Goal: Information Seeking & Learning: Learn about a topic

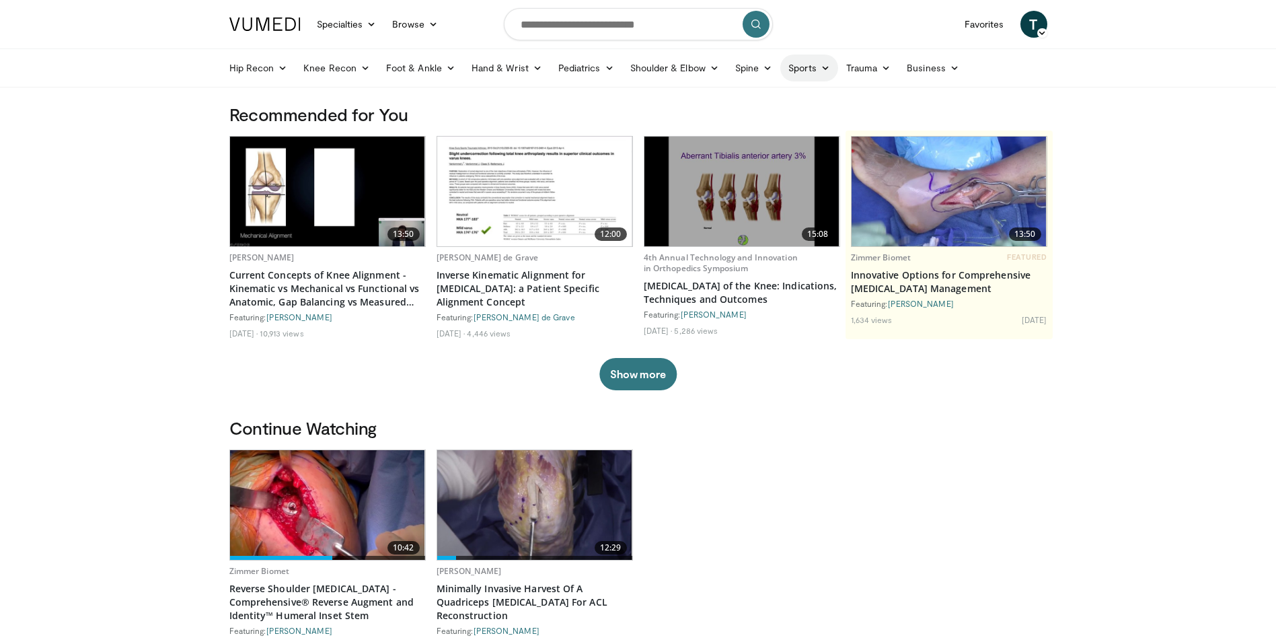
click at [822, 65] on icon at bounding box center [825, 67] width 9 height 9
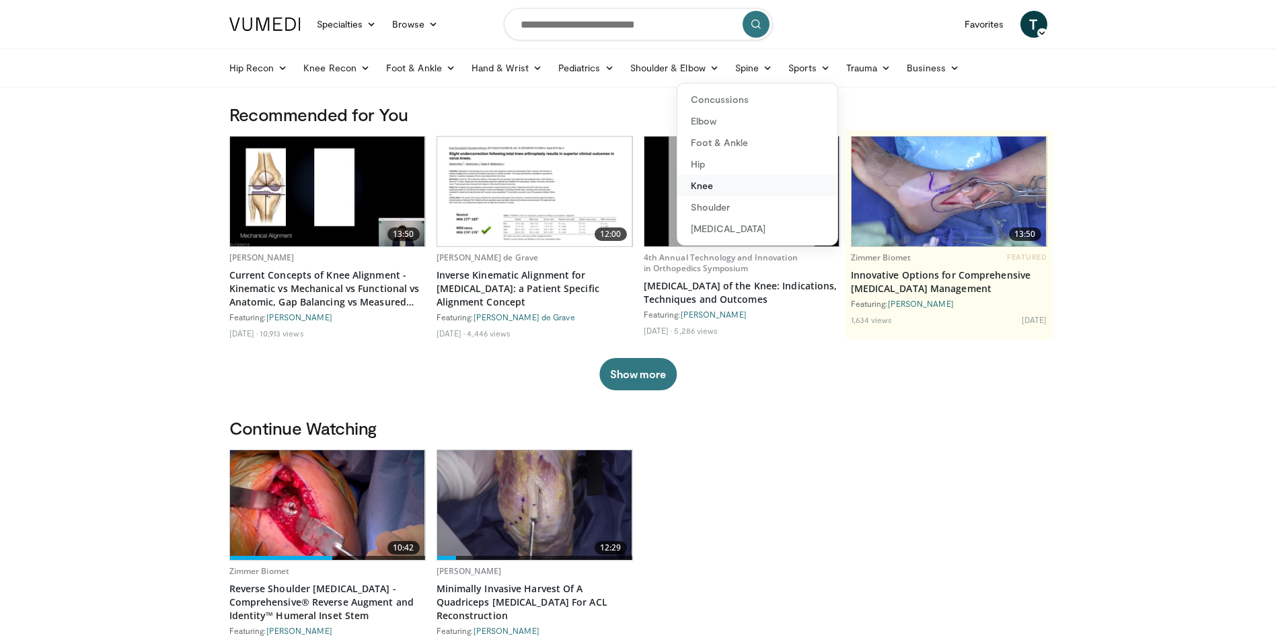
click at [707, 184] on link "Knee" at bounding box center [758, 186] width 160 height 22
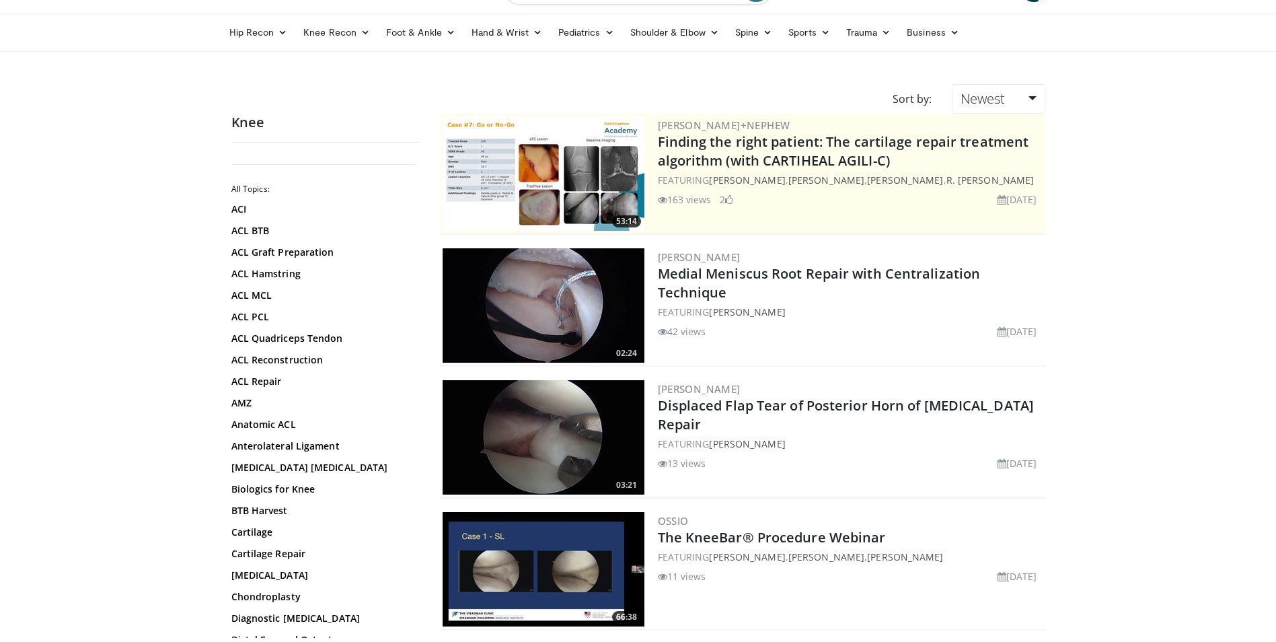
scroll to position [67, 0]
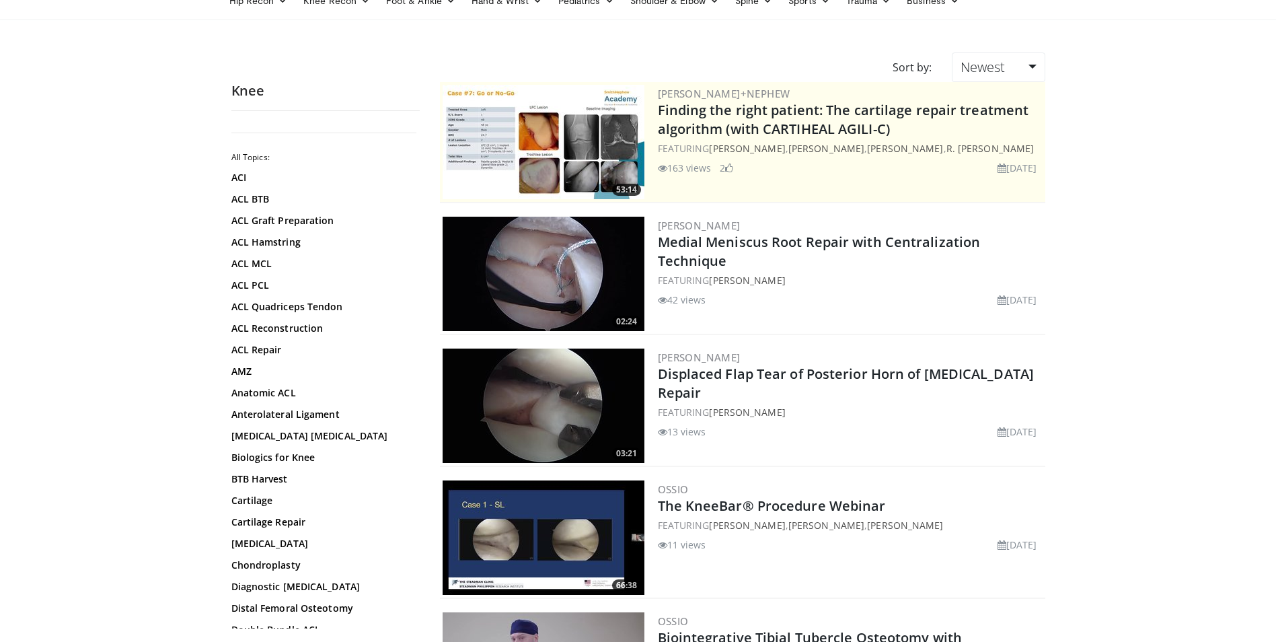
click at [477, 424] on img at bounding box center [544, 406] width 202 height 114
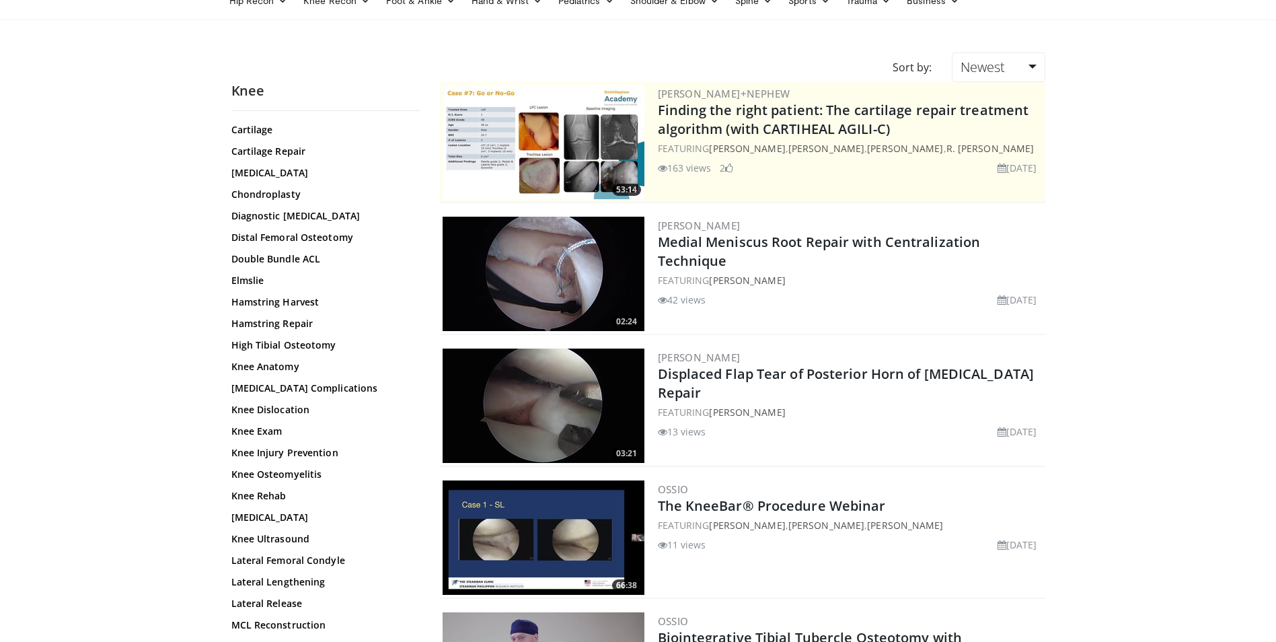
scroll to position [404, 0]
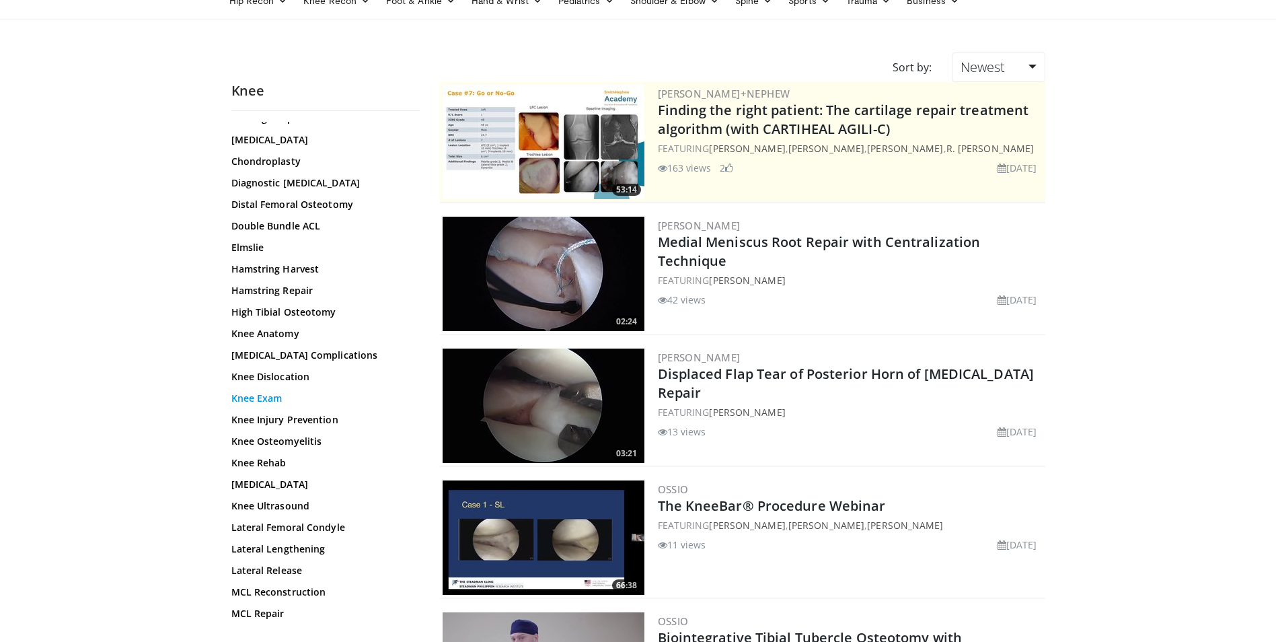
click at [266, 399] on link "Knee Exam" at bounding box center [322, 398] width 182 height 13
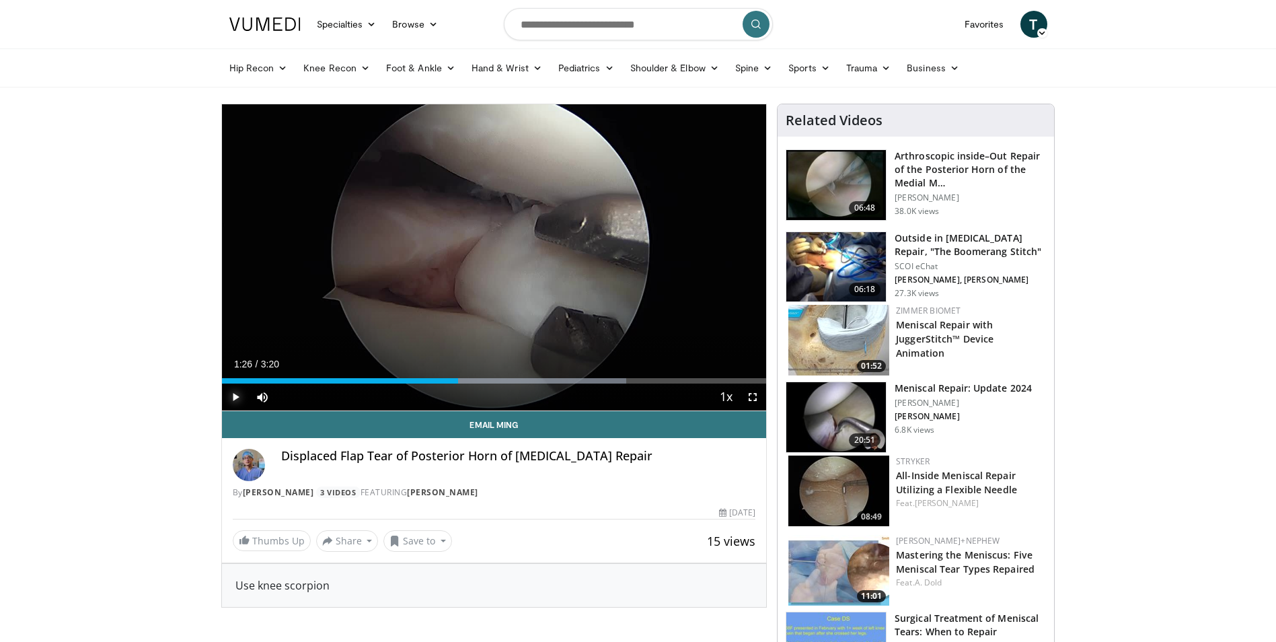
click at [232, 399] on span "Video Player" at bounding box center [235, 397] width 27 height 27
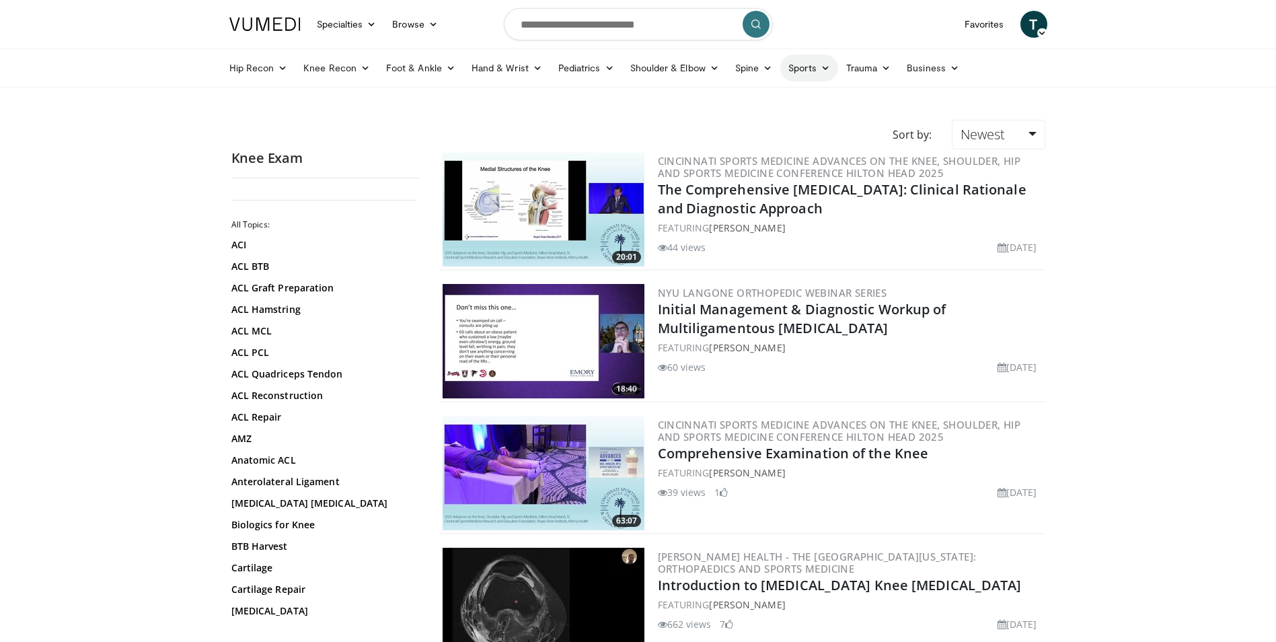
click at [816, 64] on link "Sports" at bounding box center [810, 68] width 58 height 27
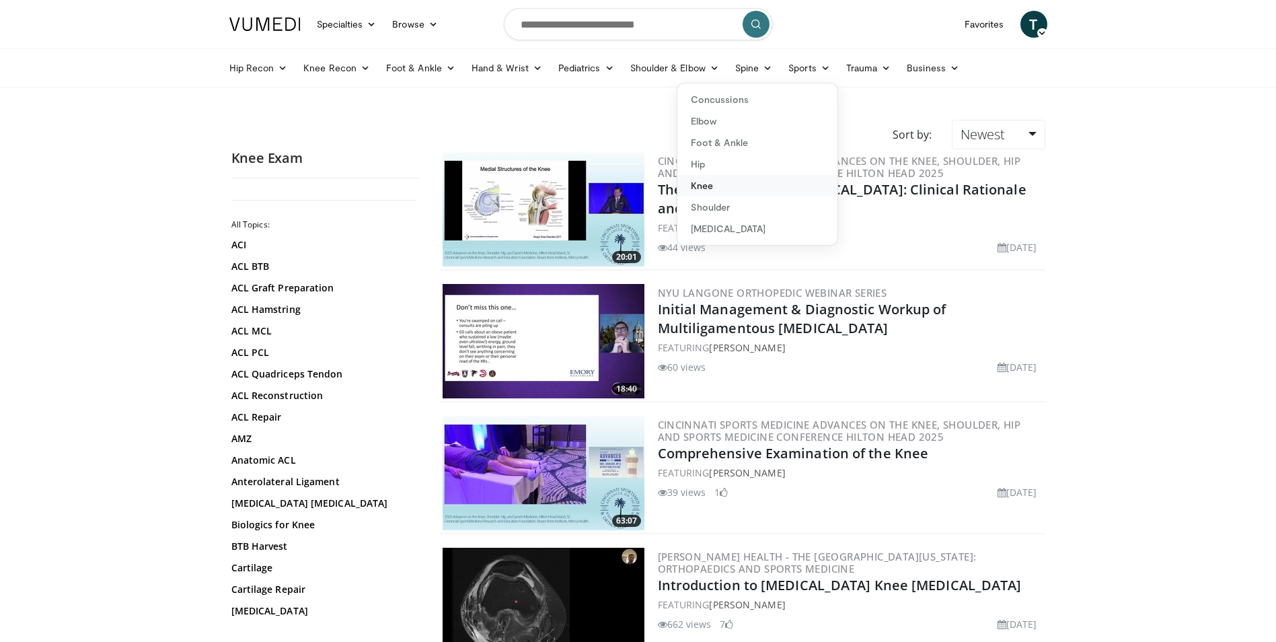
click at [709, 186] on link "Knee" at bounding box center [758, 186] width 160 height 22
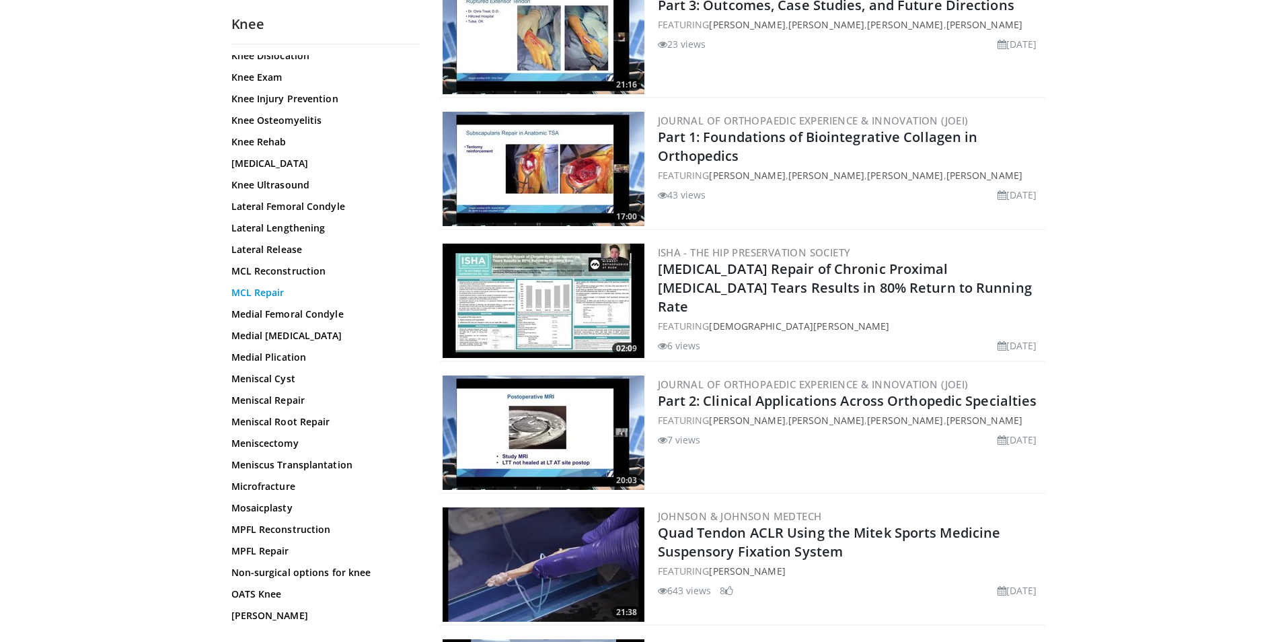
scroll to position [673, 0]
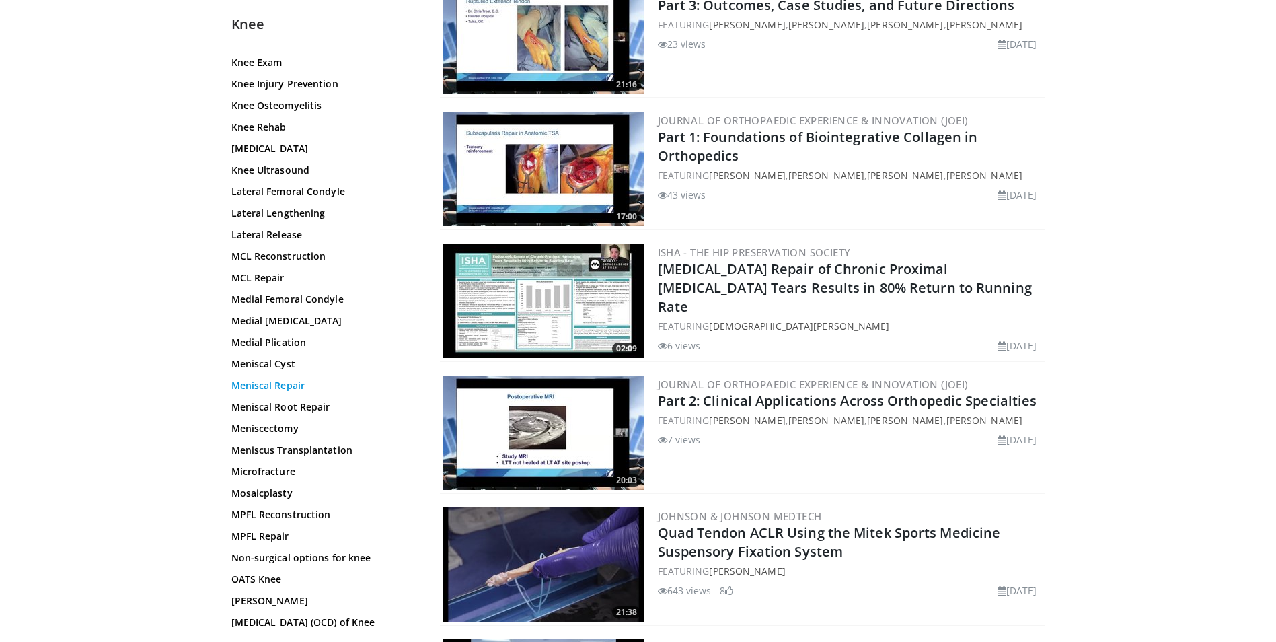
click at [270, 386] on link "Meniscal Repair" at bounding box center [322, 385] width 182 height 13
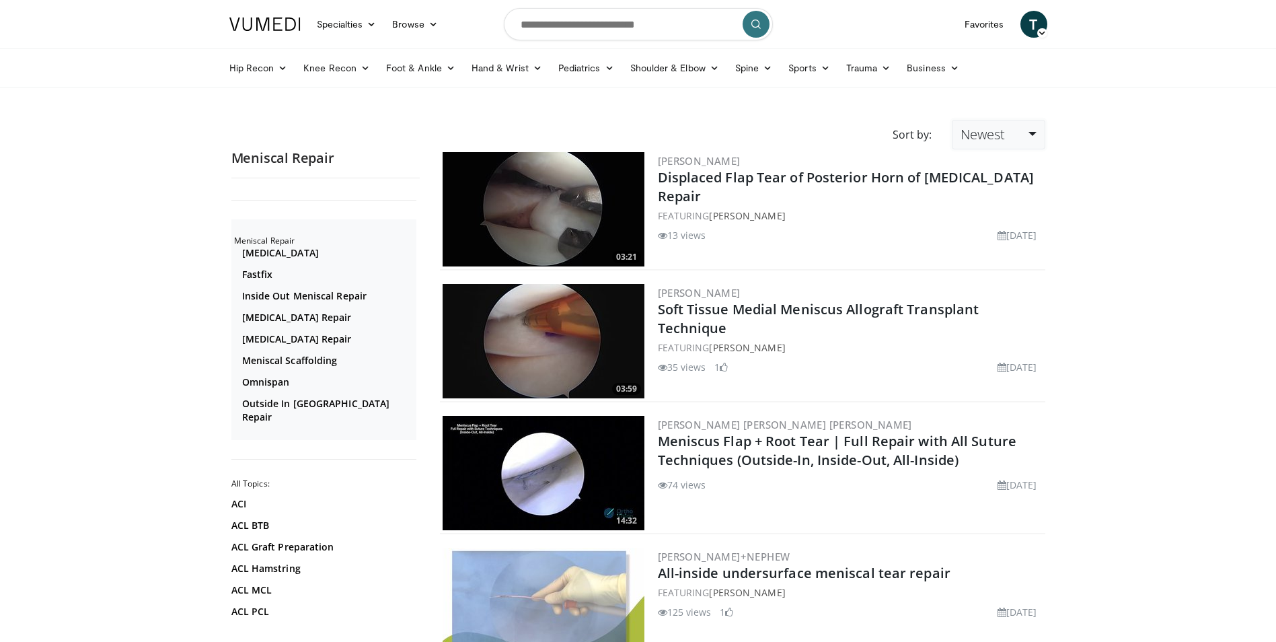
click at [1021, 131] on link "Newest" at bounding box center [998, 135] width 93 height 30
click at [990, 232] on link "Views" at bounding box center [1006, 232] width 106 height 22
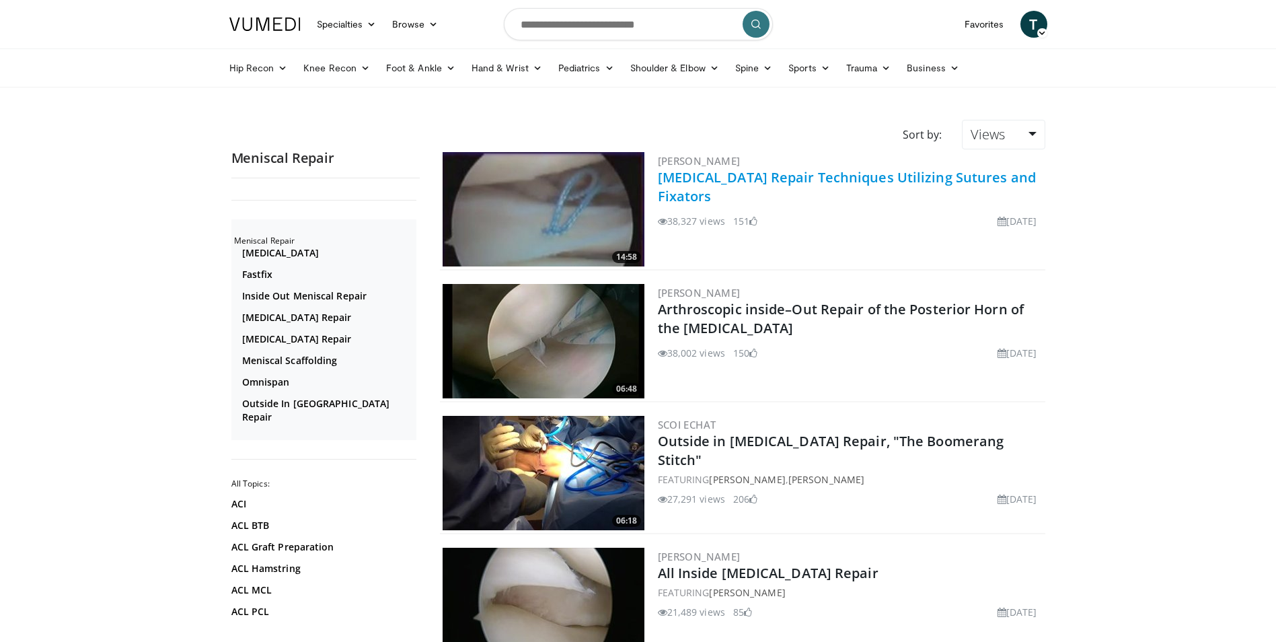
click at [818, 180] on link "[MEDICAL_DATA] Repair Techniques Utilizing Sutures and Fixators" at bounding box center [847, 186] width 378 height 37
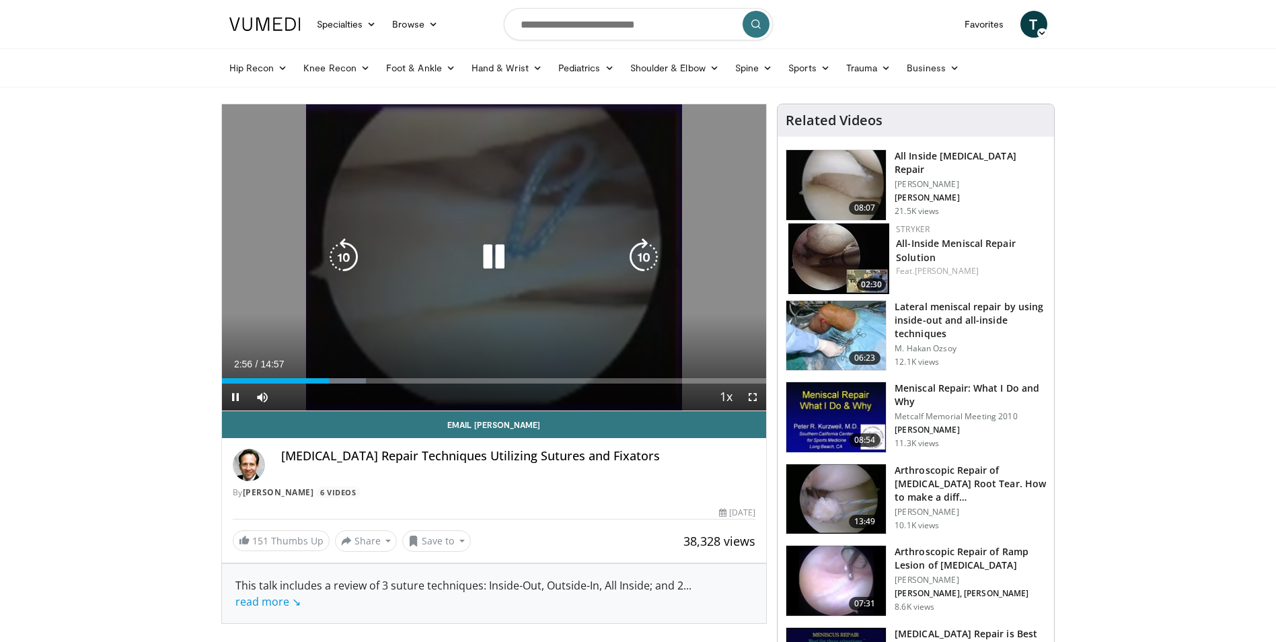
click at [493, 264] on icon "Video Player" at bounding box center [494, 257] width 38 height 38
click at [497, 257] on icon "Video Player" at bounding box center [494, 257] width 38 height 38
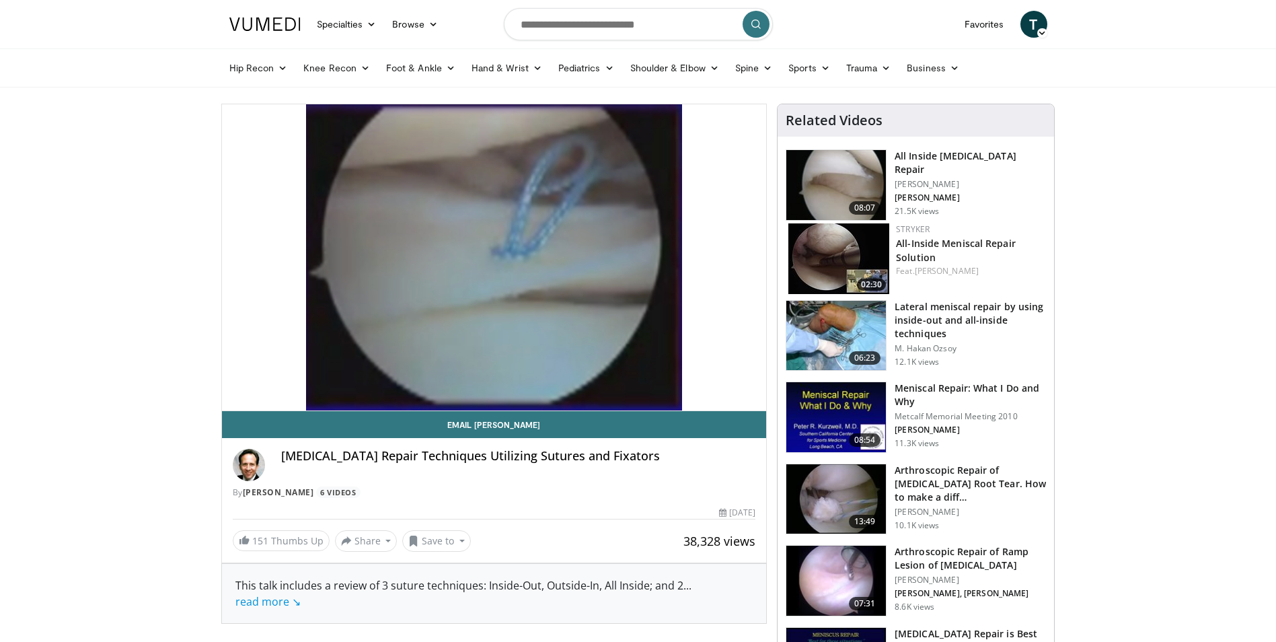
click at [687, 589] on span "... read more ↘" at bounding box center [464, 593] width 456 height 31
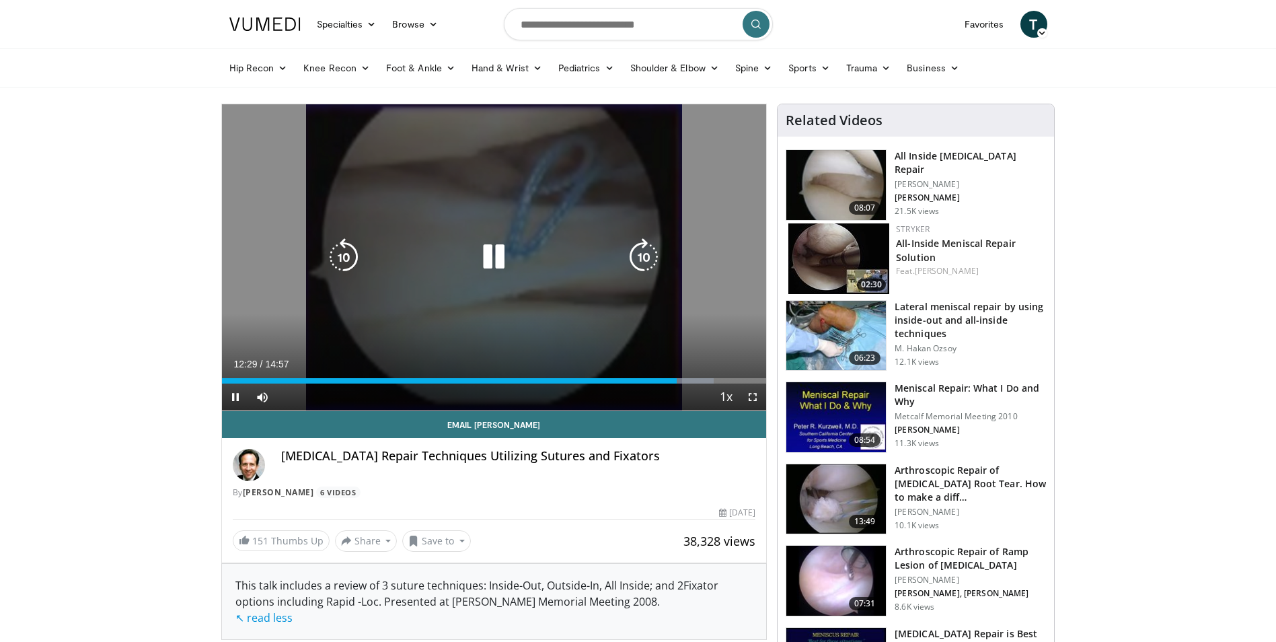
click at [495, 256] on icon "Video Player" at bounding box center [494, 257] width 38 height 38
